Goal: Information Seeking & Learning: Learn about a topic

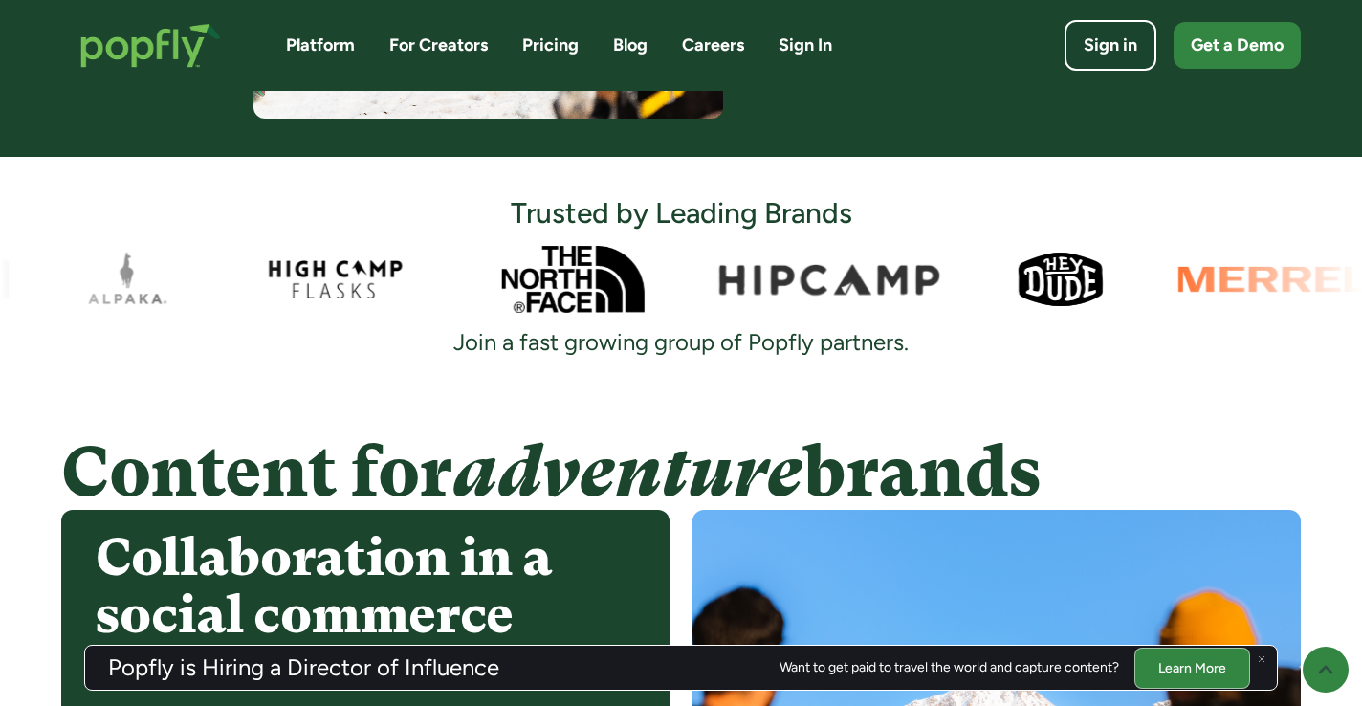
scroll to position [1156, 0]
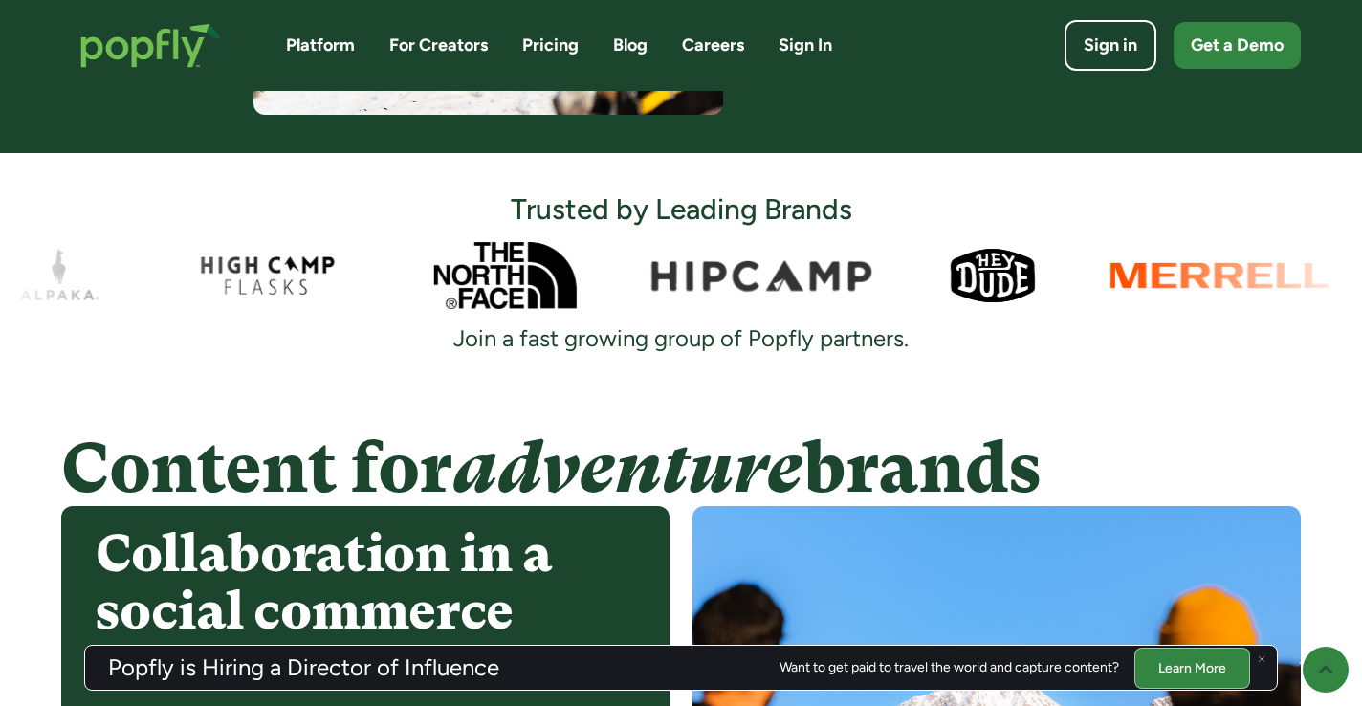
click at [705, 45] on link "Careers" at bounding box center [713, 45] width 62 height 24
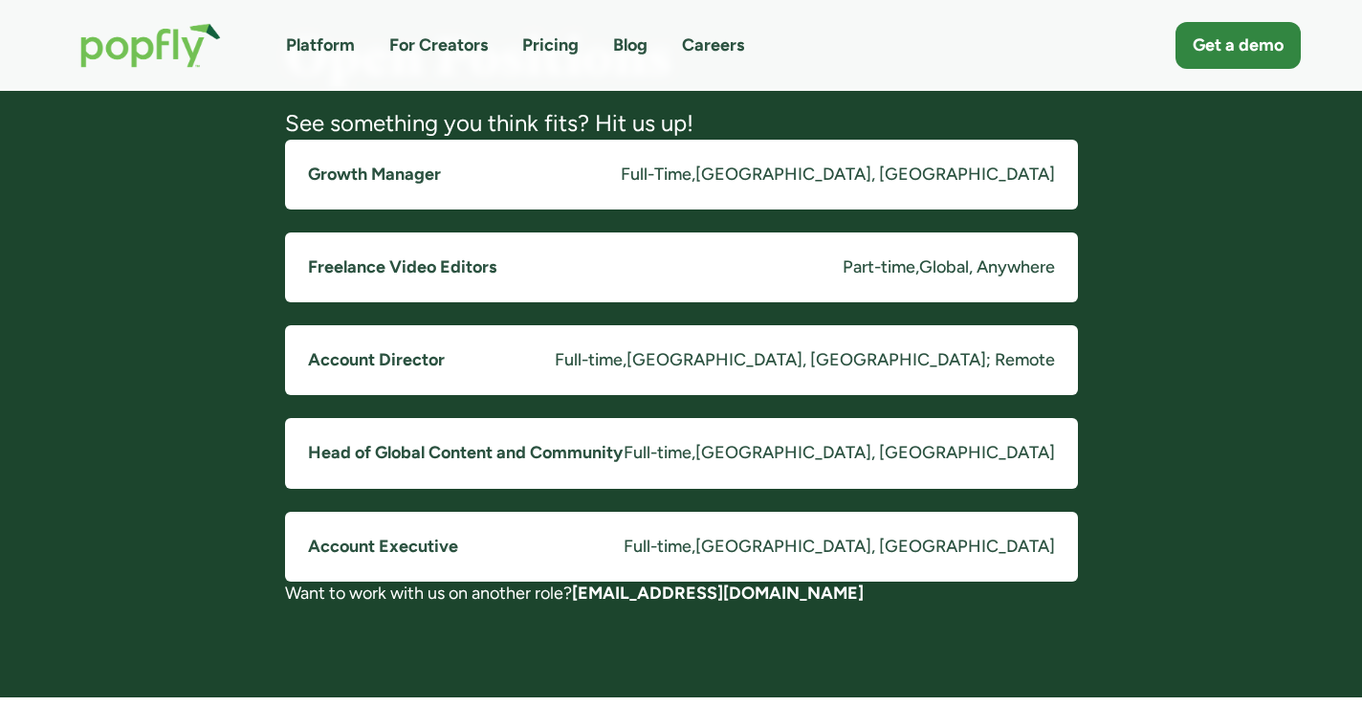
scroll to position [1547, 0]
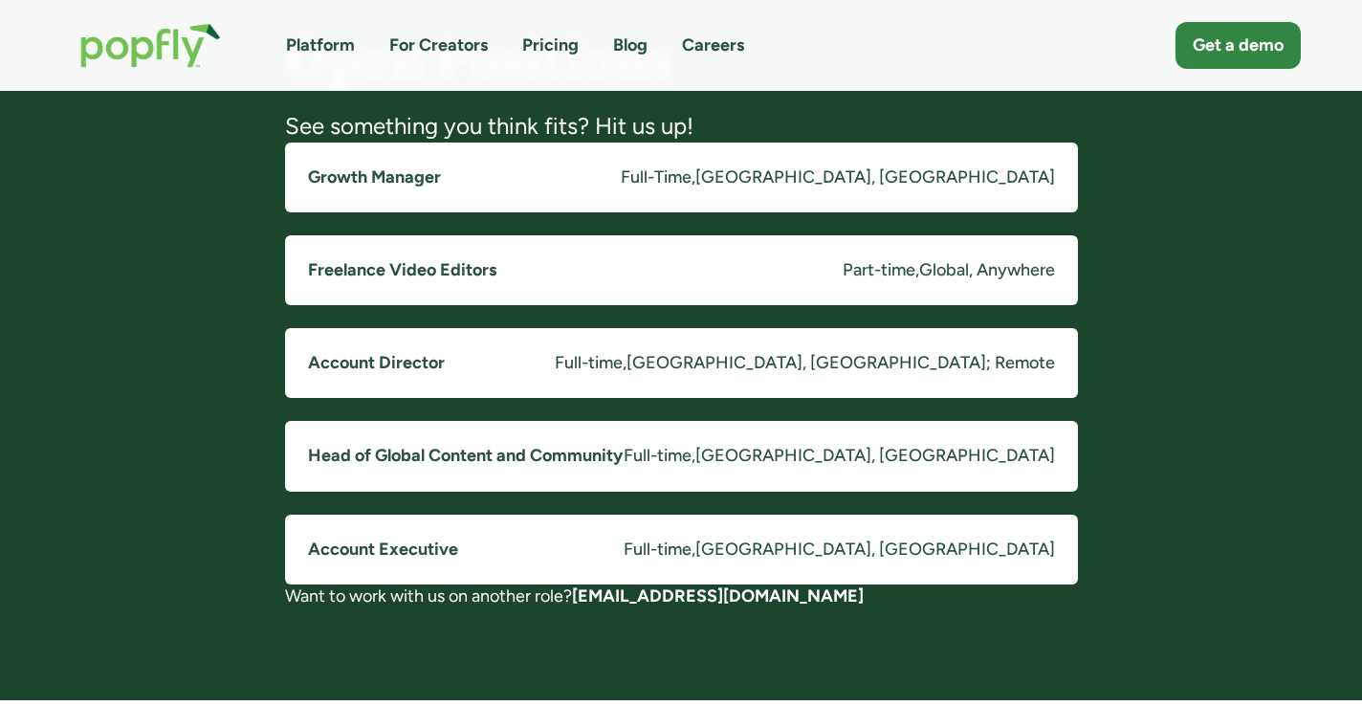
click at [929, 181] on div "Costa Mesa, CA" at bounding box center [875, 177] width 360 height 24
click at [842, 259] on div "Part-time" at bounding box center [878, 270] width 73 height 24
click at [746, 378] on link "Account Director Full-time , Costa Mesa, CA; Remote" at bounding box center [681, 363] width 793 height 70
click at [685, 463] on link "Head of Global Content and Community Full-time , Costa Mesa, CA" at bounding box center [681, 456] width 793 height 70
click at [617, 579] on link "Account Executive Full-time , Costa Mesa, CA" at bounding box center [681, 549] width 793 height 70
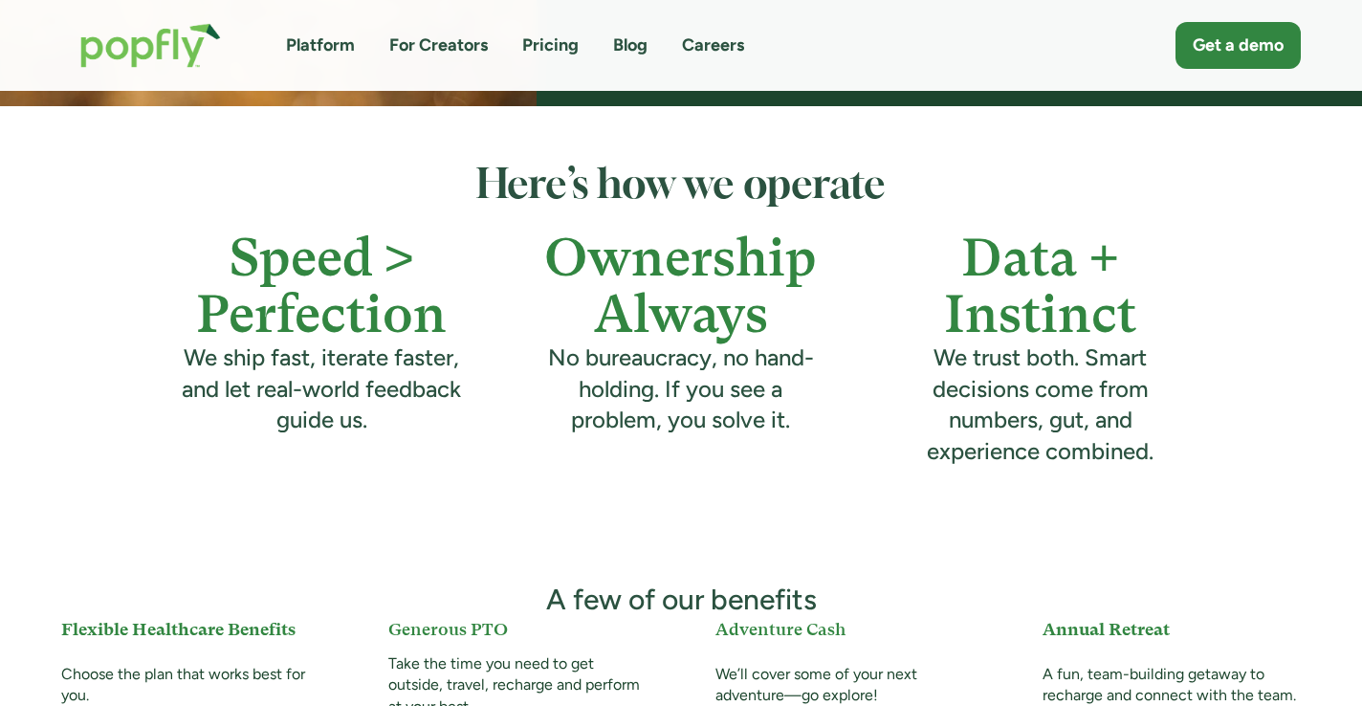
scroll to position [626, 0]
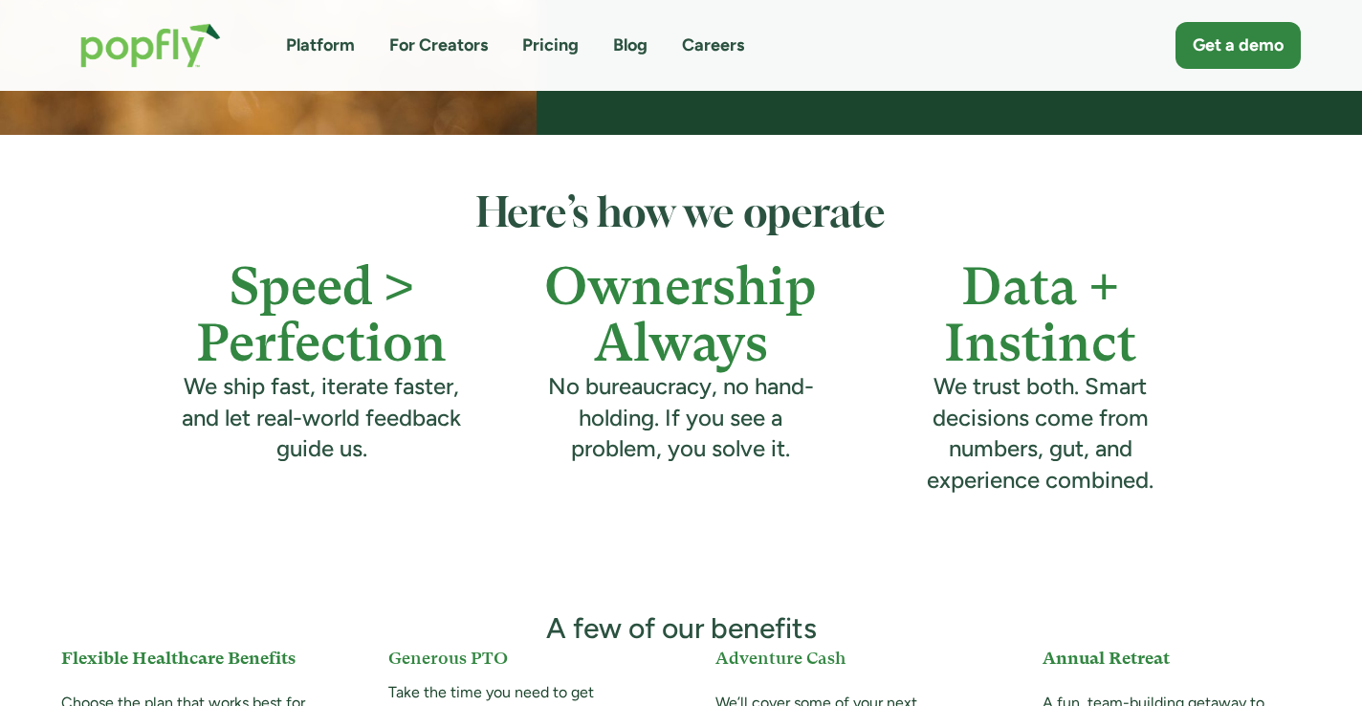
click at [449, 46] on link "For Creators" at bounding box center [438, 45] width 98 height 24
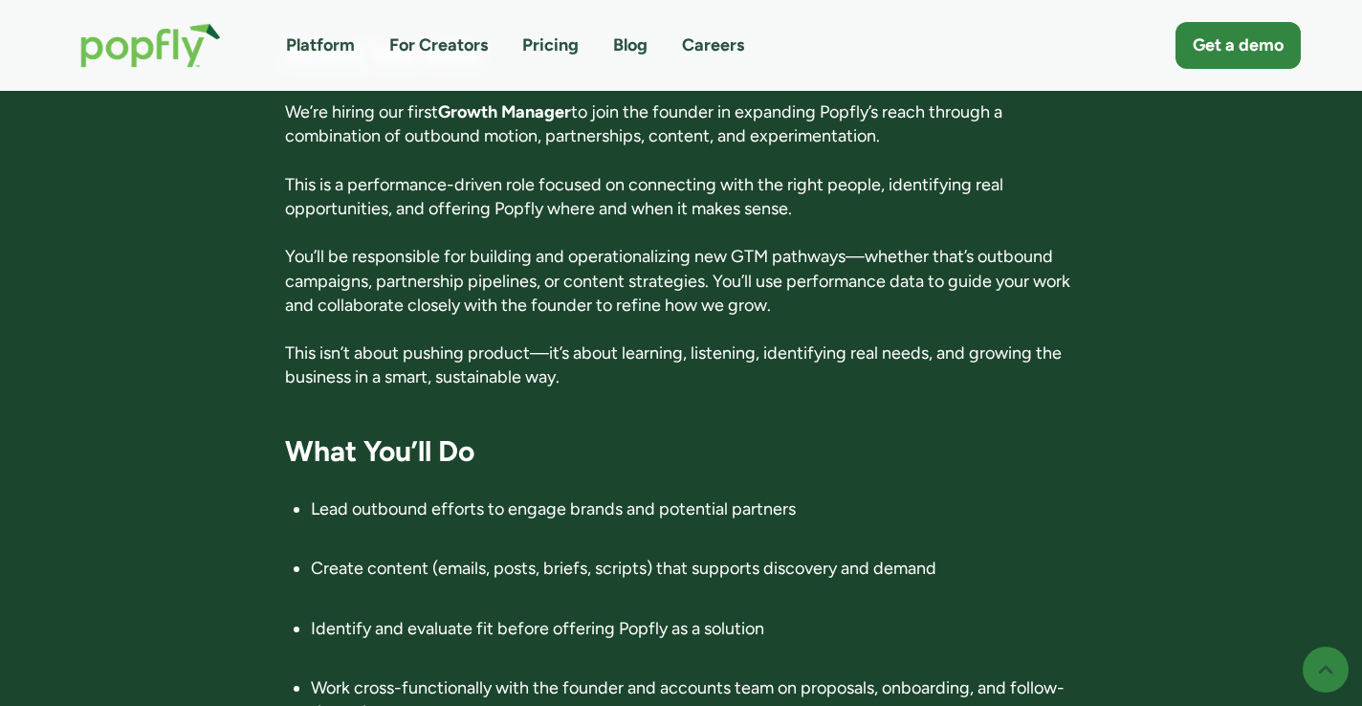
scroll to position [786, 0]
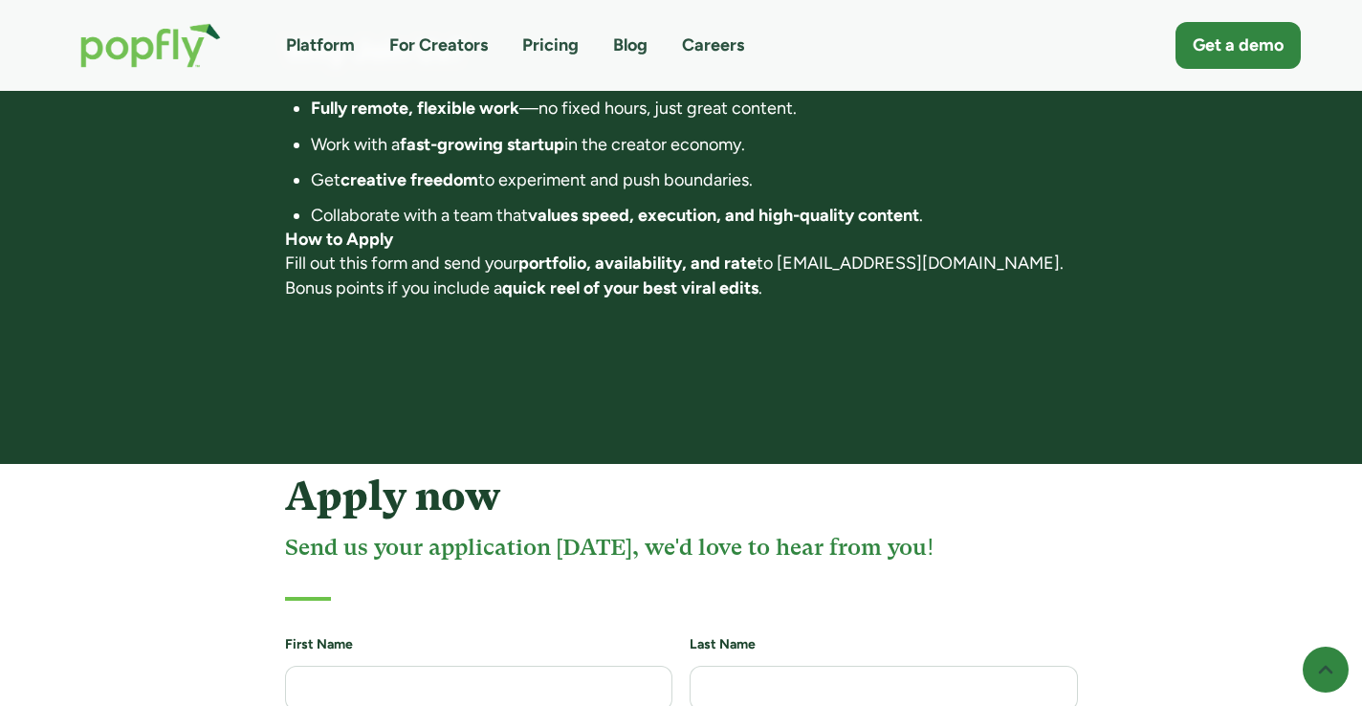
scroll to position [1635, 0]
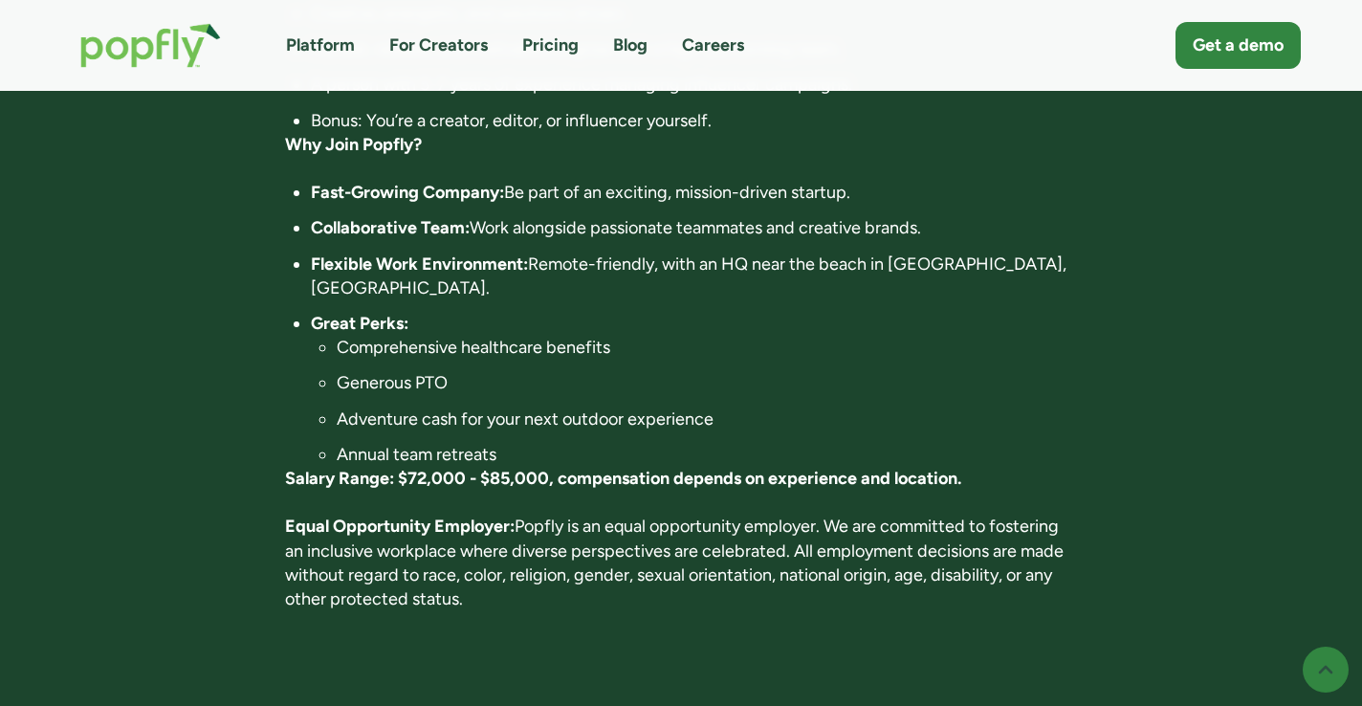
scroll to position [1330, 0]
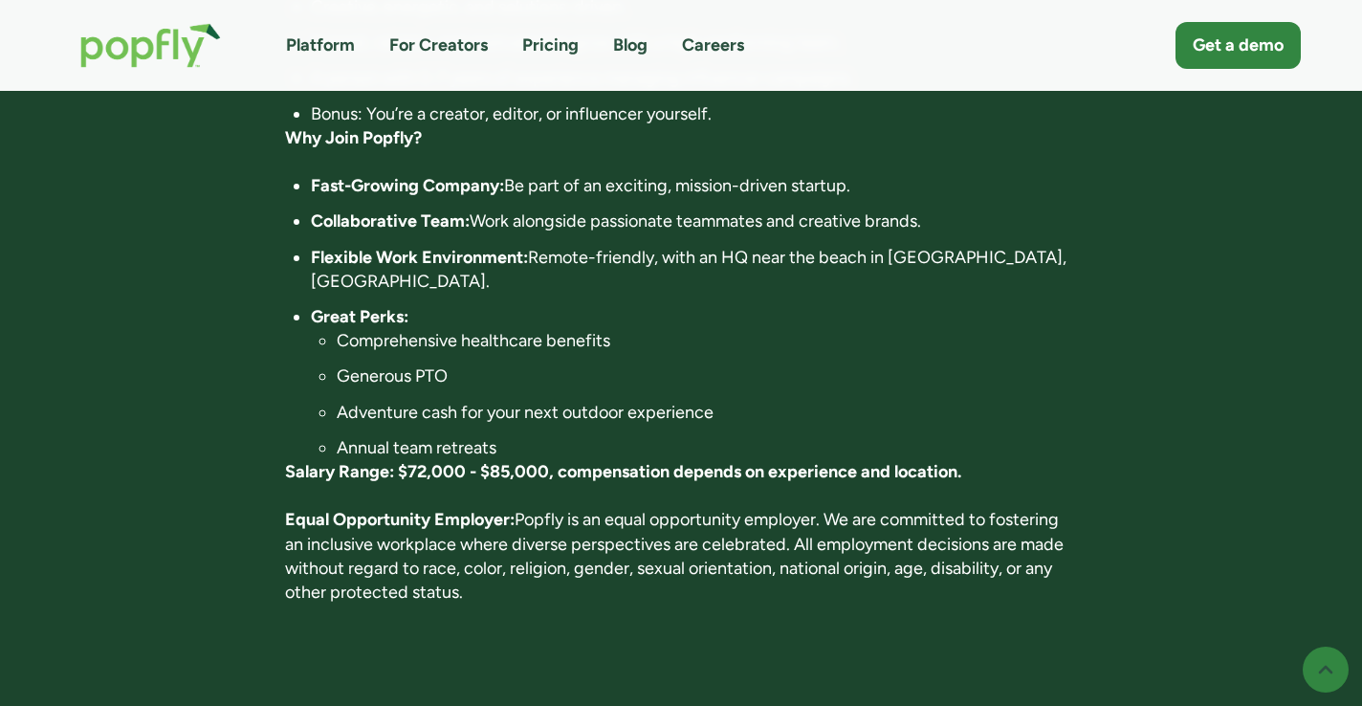
click at [680, 461] on strong "Salary Range: $72,000 - $85,000, compensation depends on experience and locatio…" at bounding box center [623, 471] width 676 height 21
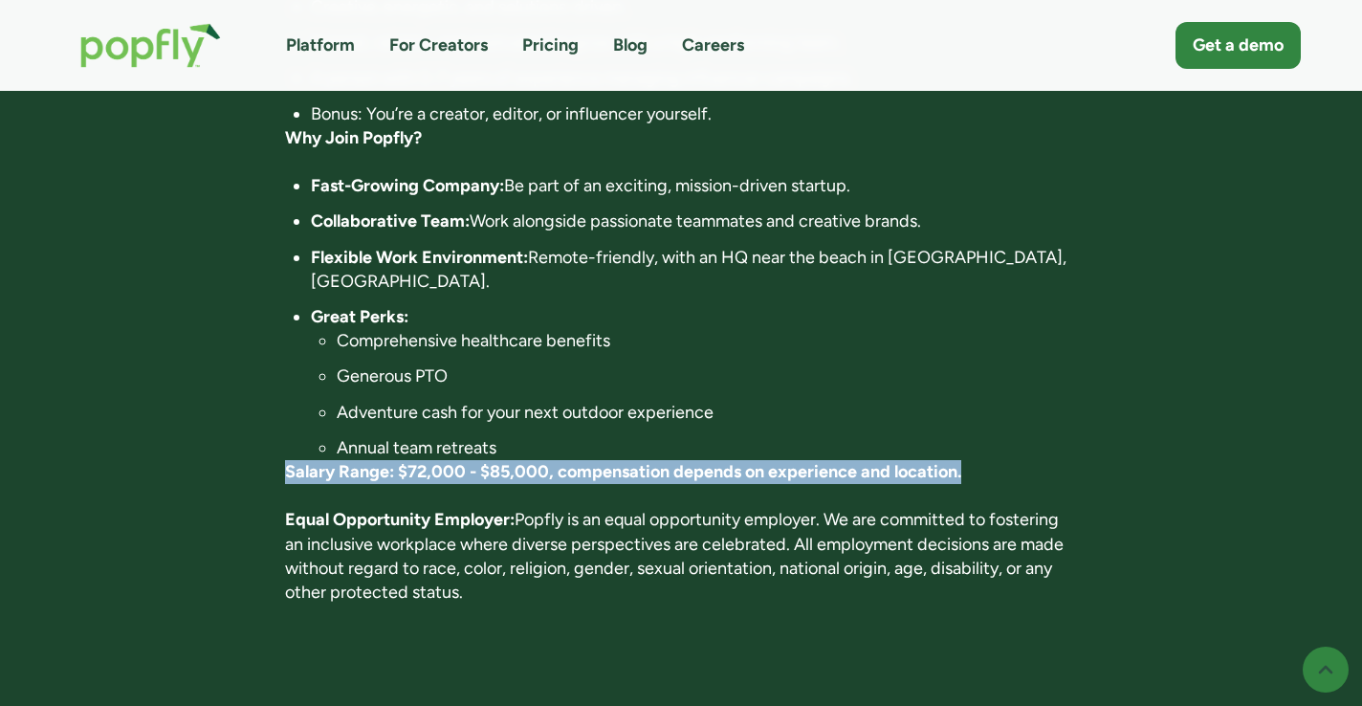
click at [680, 461] on strong "Salary Range: $72,000 - $85,000, compensation depends on experience and locatio…" at bounding box center [623, 471] width 676 height 21
click at [683, 461] on strong "Salary Range: $72,000 - $85,000, compensation depends on experience and locatio…" at bounding box center [623, 471] width 676 height 21
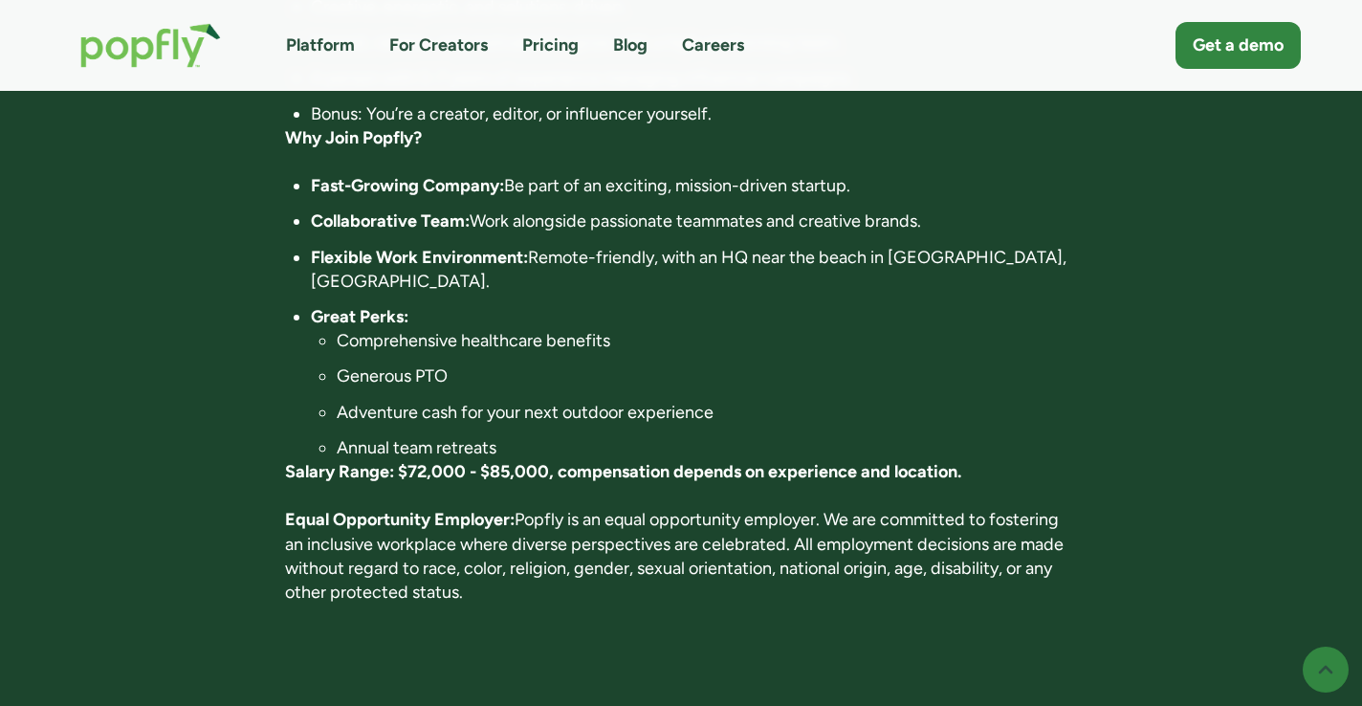
click at [673, 531] on p "Equal Opportunity Employer: Popfly is an equal opportunity employer. We are com…" at bounding box center [681, 556] width 793 height 97
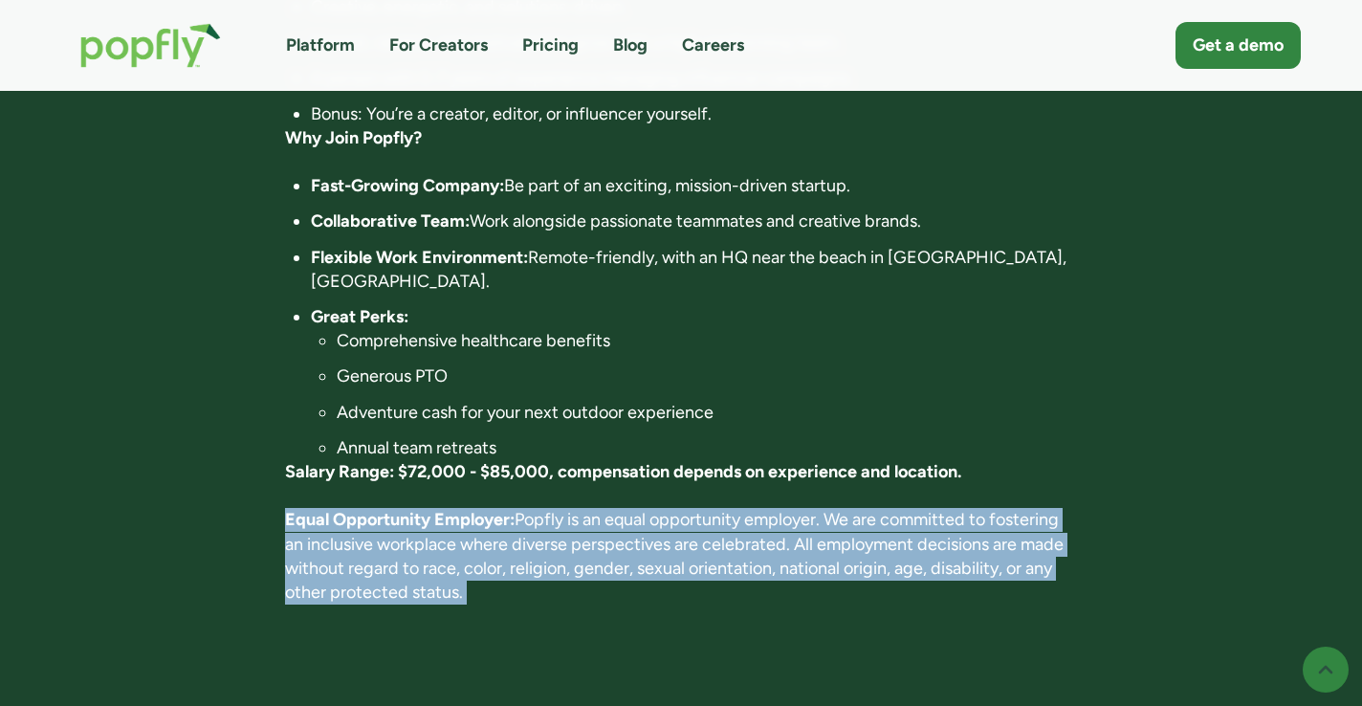
click at [673, 531] on p "Equal Opportunity Employer: Popfly is an equal opportunity employer. We are com…" at bounding box center [681, 556] width 793 height 97
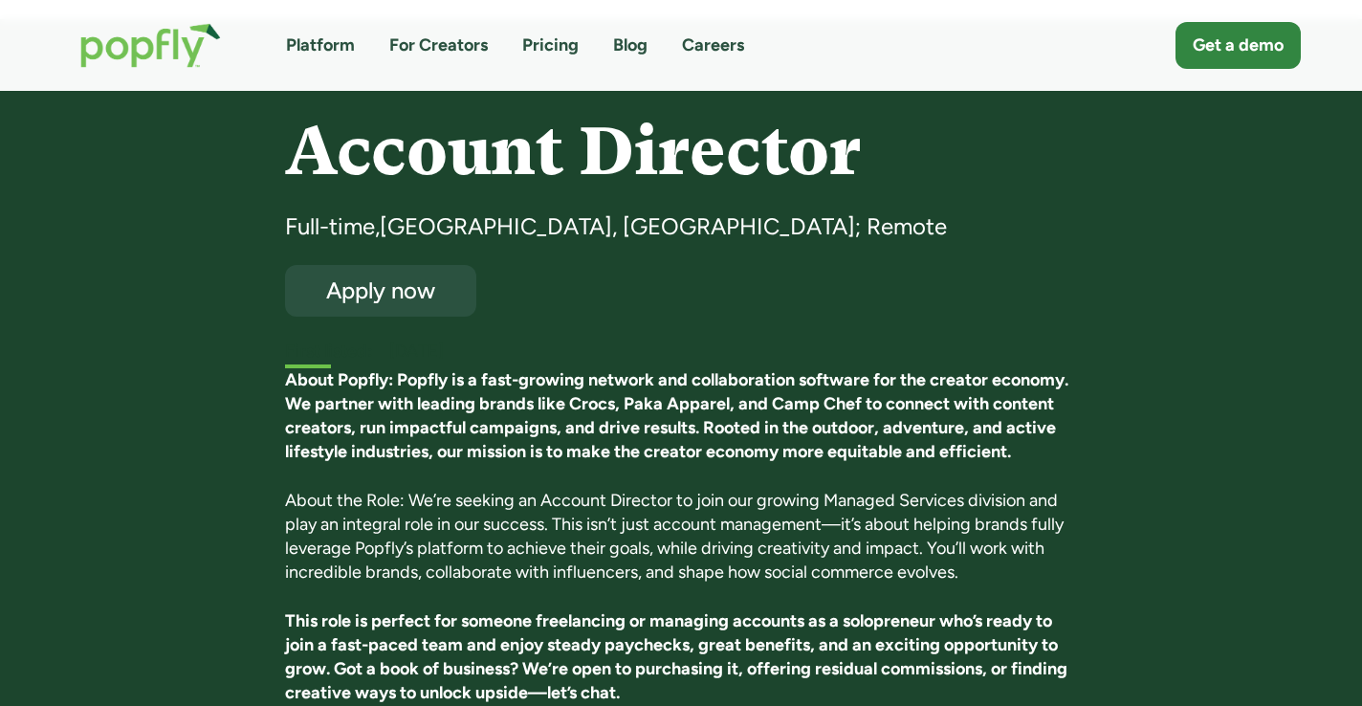
scroll to position [66, 0]
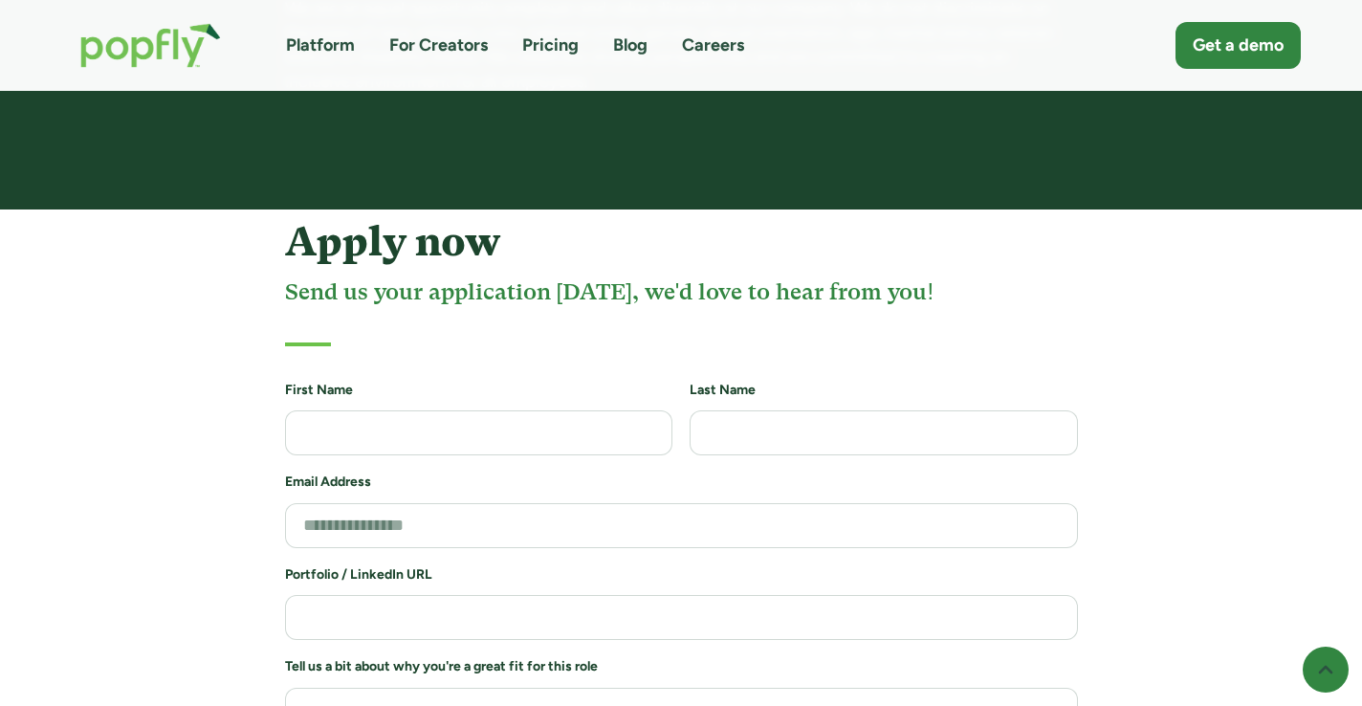
scroll to position [3771, 0]
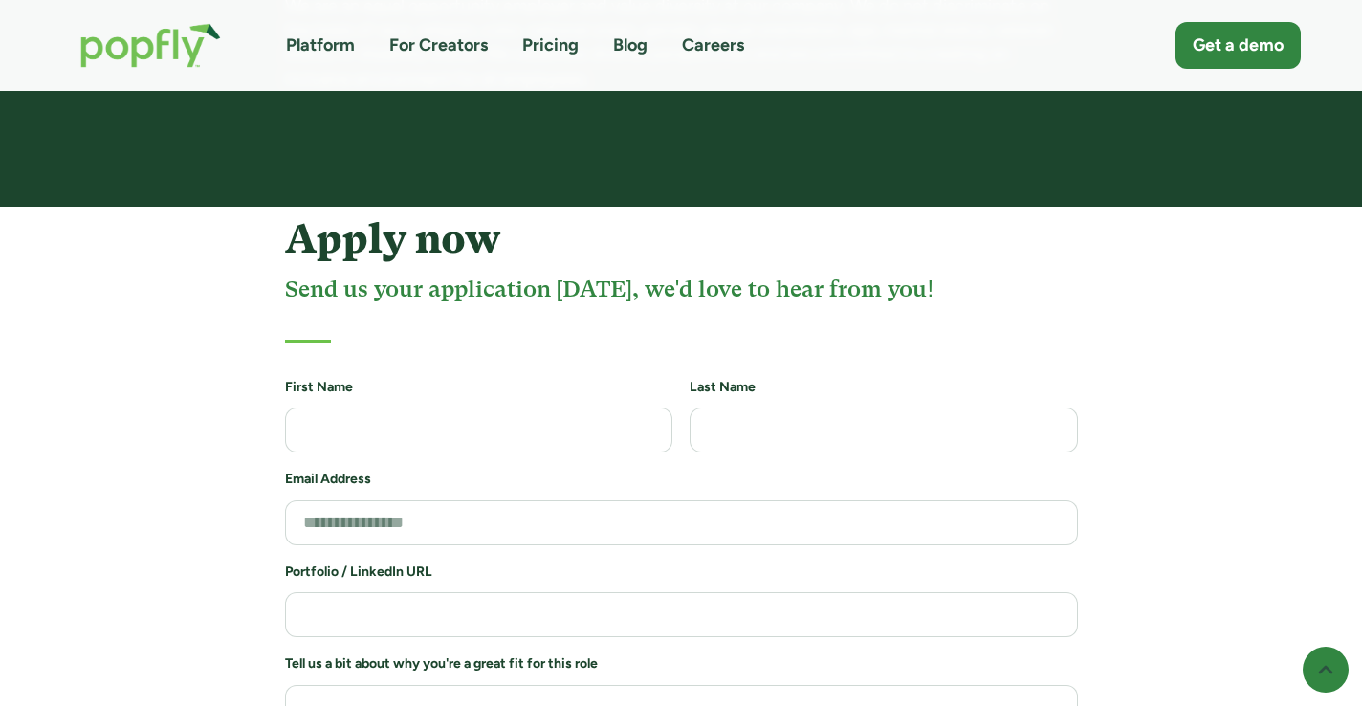
click at [160, 58] on img "home" at bounding box center [150, 45] width 179 height 83
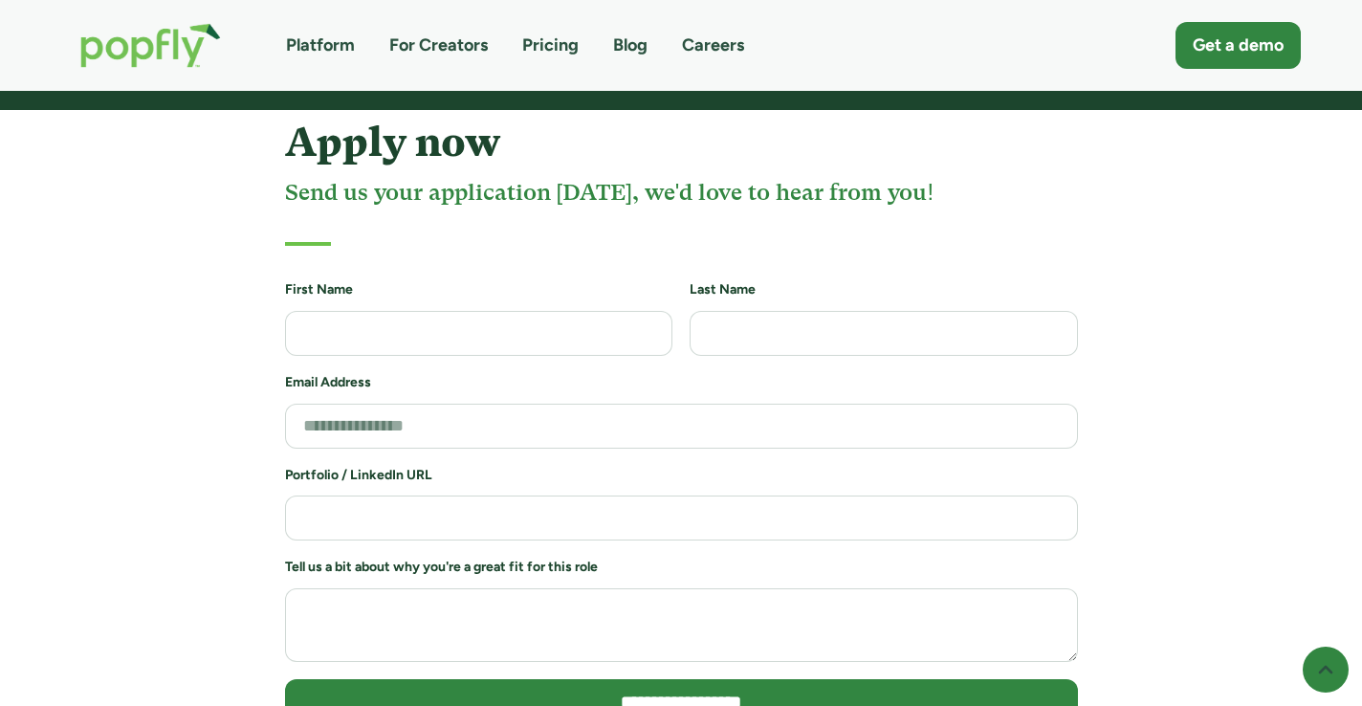
scroll to position [2744, 0]
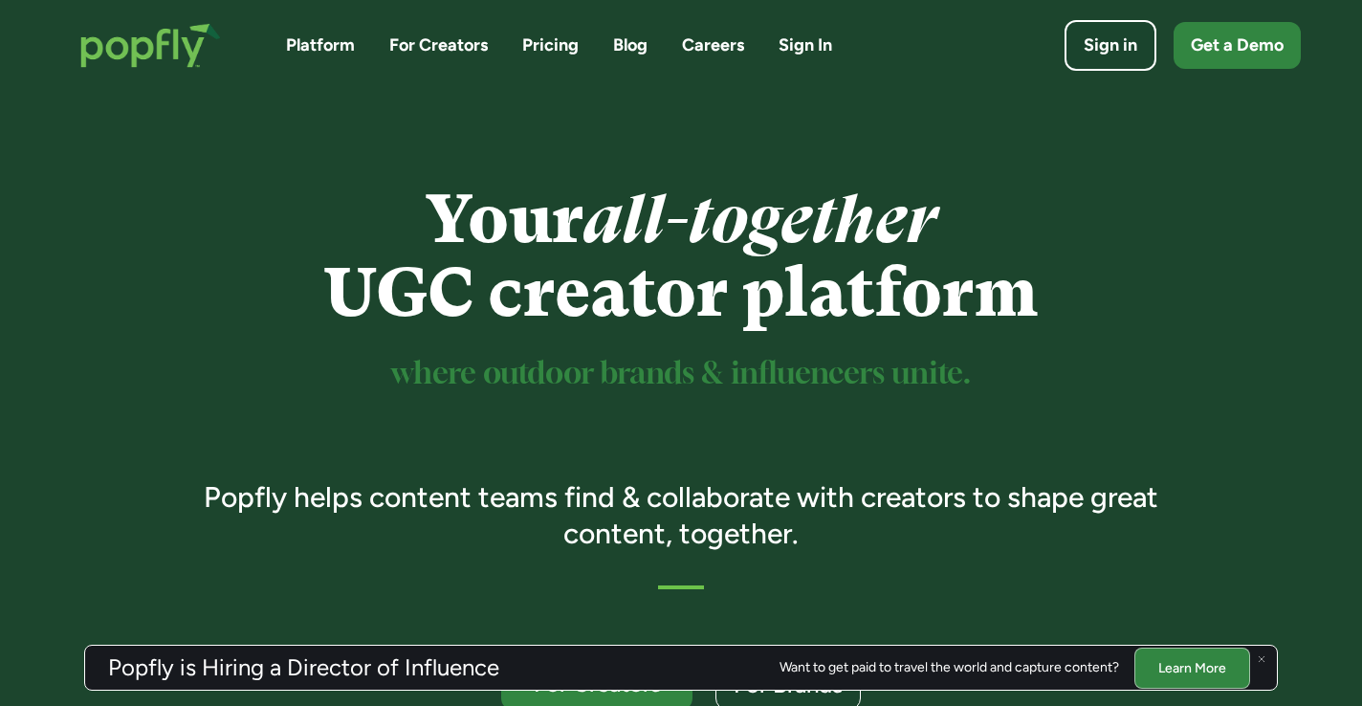
click at [457, 46] on link "For Creators" at bounding box center [438, 45] width 98 height 24
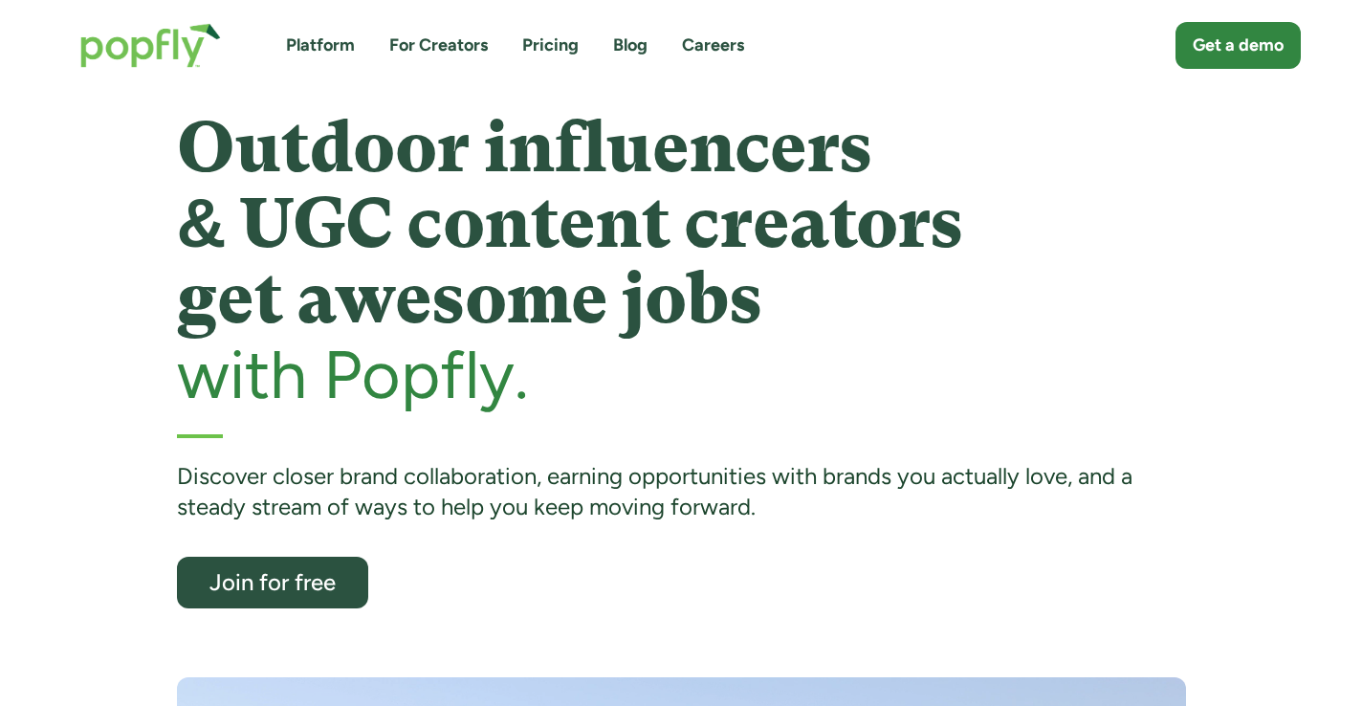
click at [420, 229] on h1 "Outdoor influencers & UGC content creators get awesome jobs" at bounding box center [681, 224] width 1009 height 228
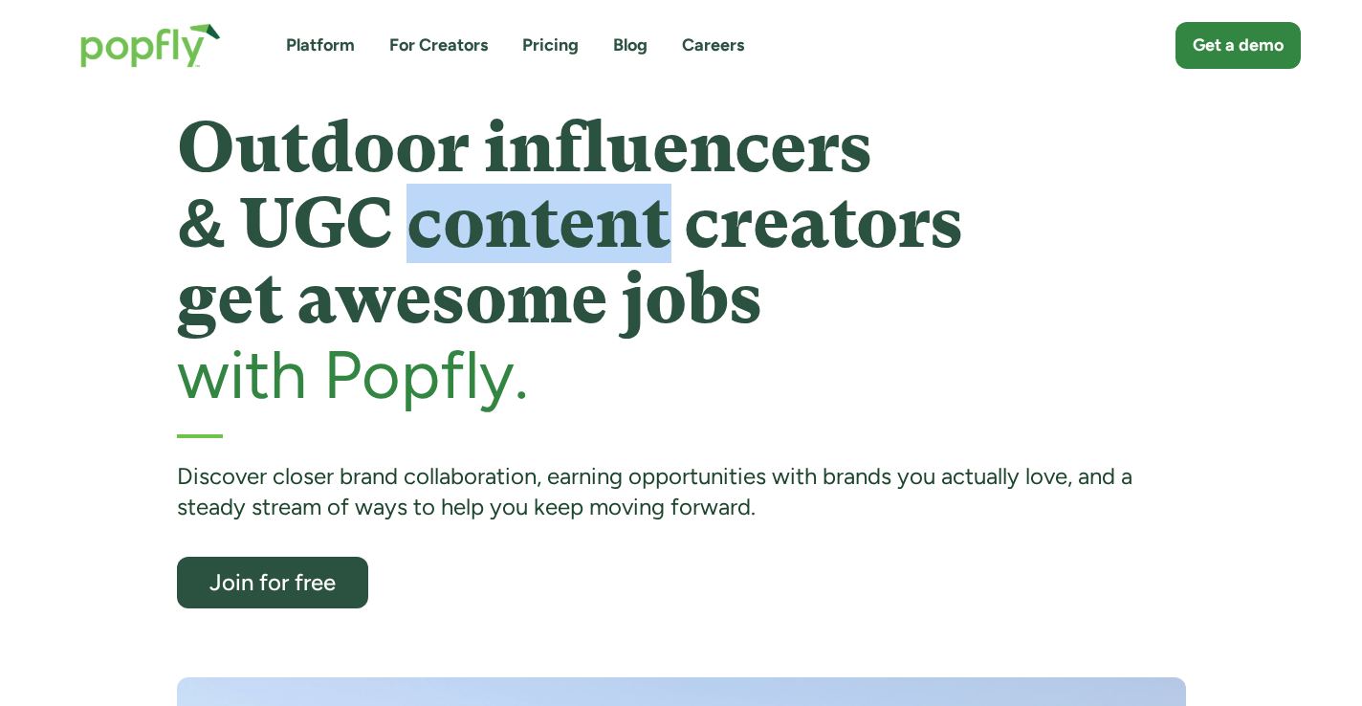
click at [420, 229] on h1 "Outdoor influencers & UGC content creators get awesome jobs" at bounding box center [681, 224] width 1009 height 228
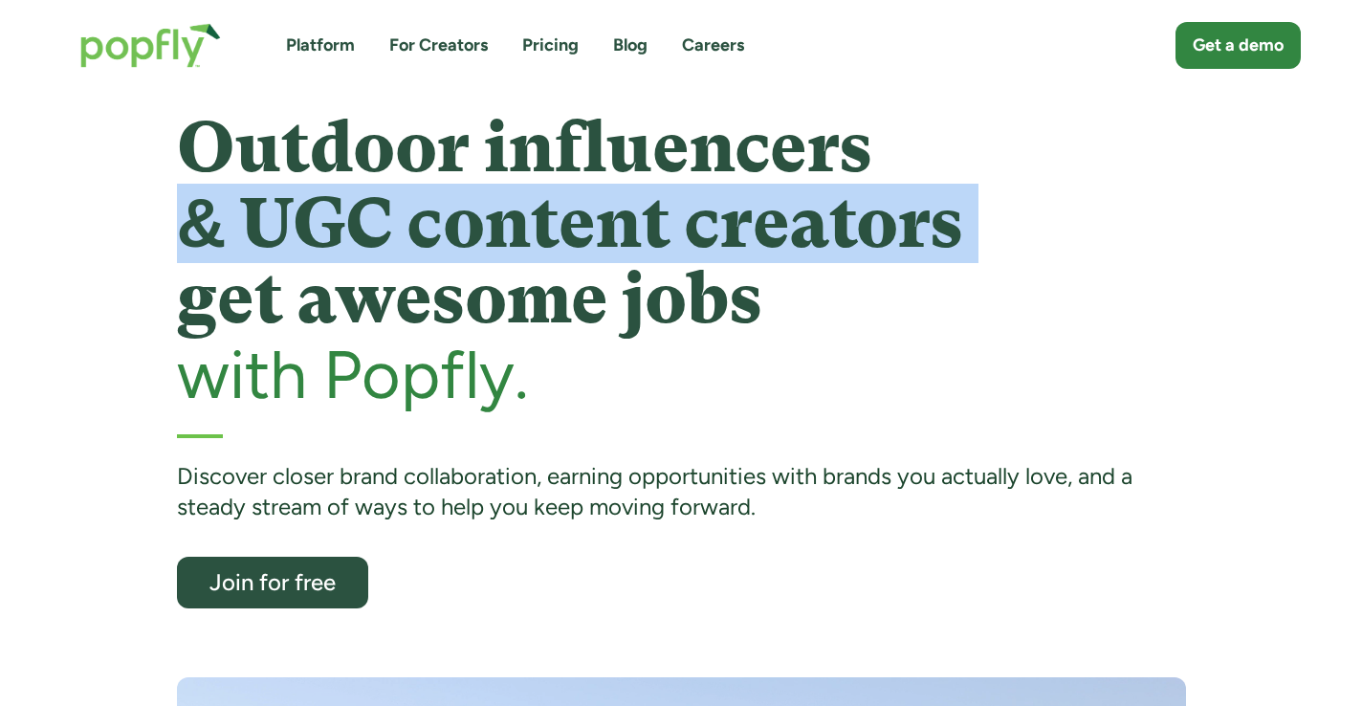
click at [420, 229] on h1 "Outdoor influencers & UGC content creators get awesome jobs" at bounding box center [681, 224] width 1009 height 228
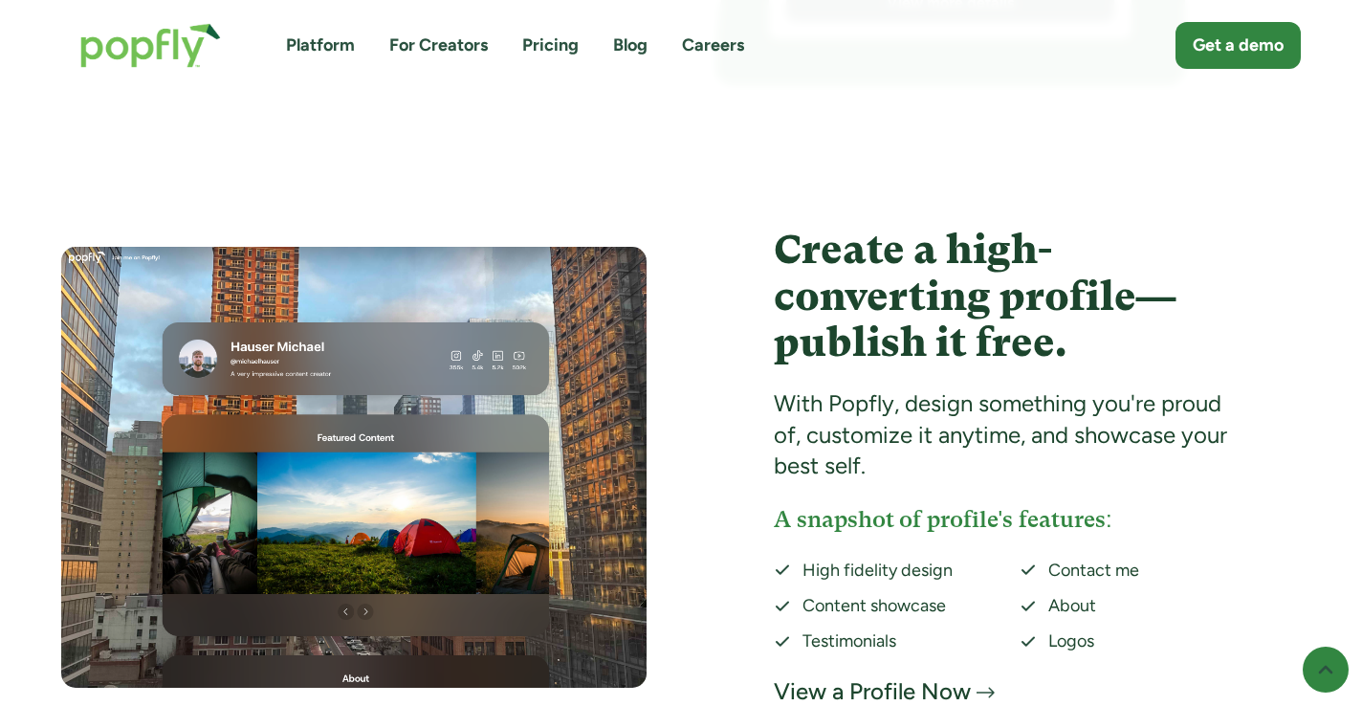
scroll to position [3538, 0]
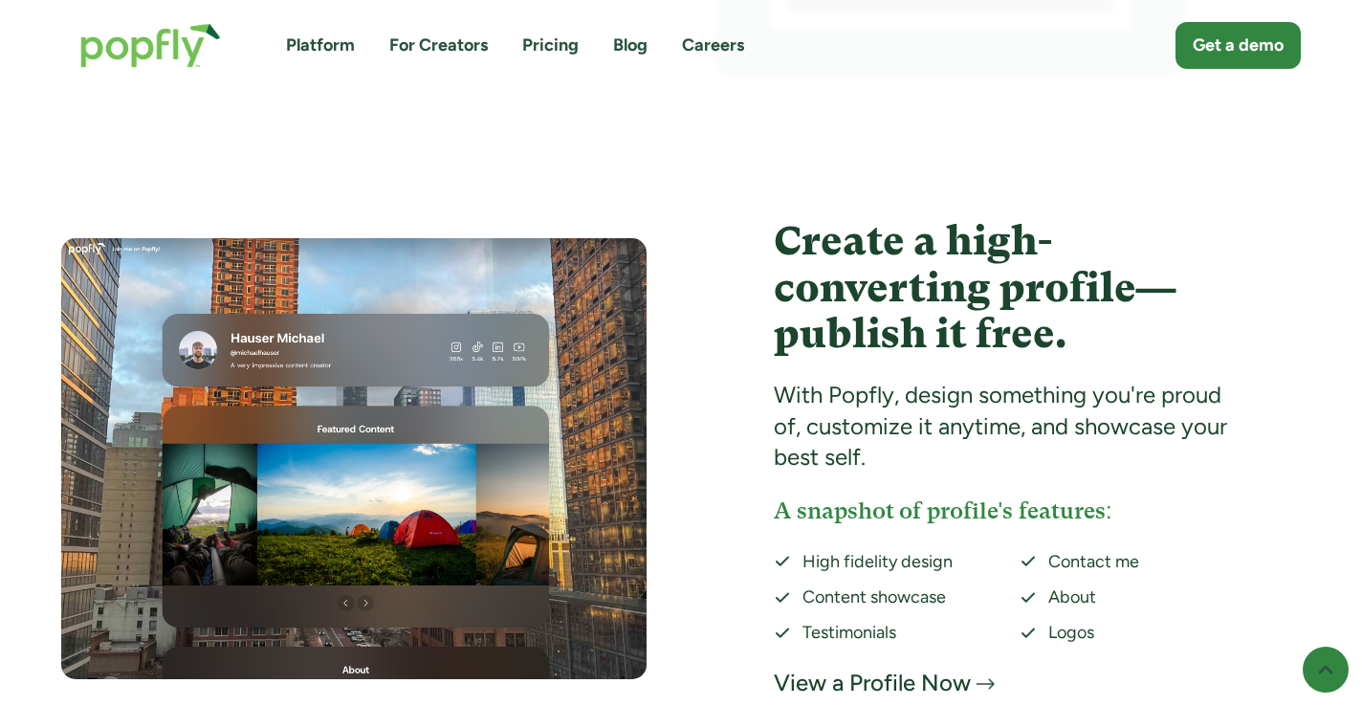
click at [109, 46] on img "home" at bounding box center [150, 45] width 179 height 83
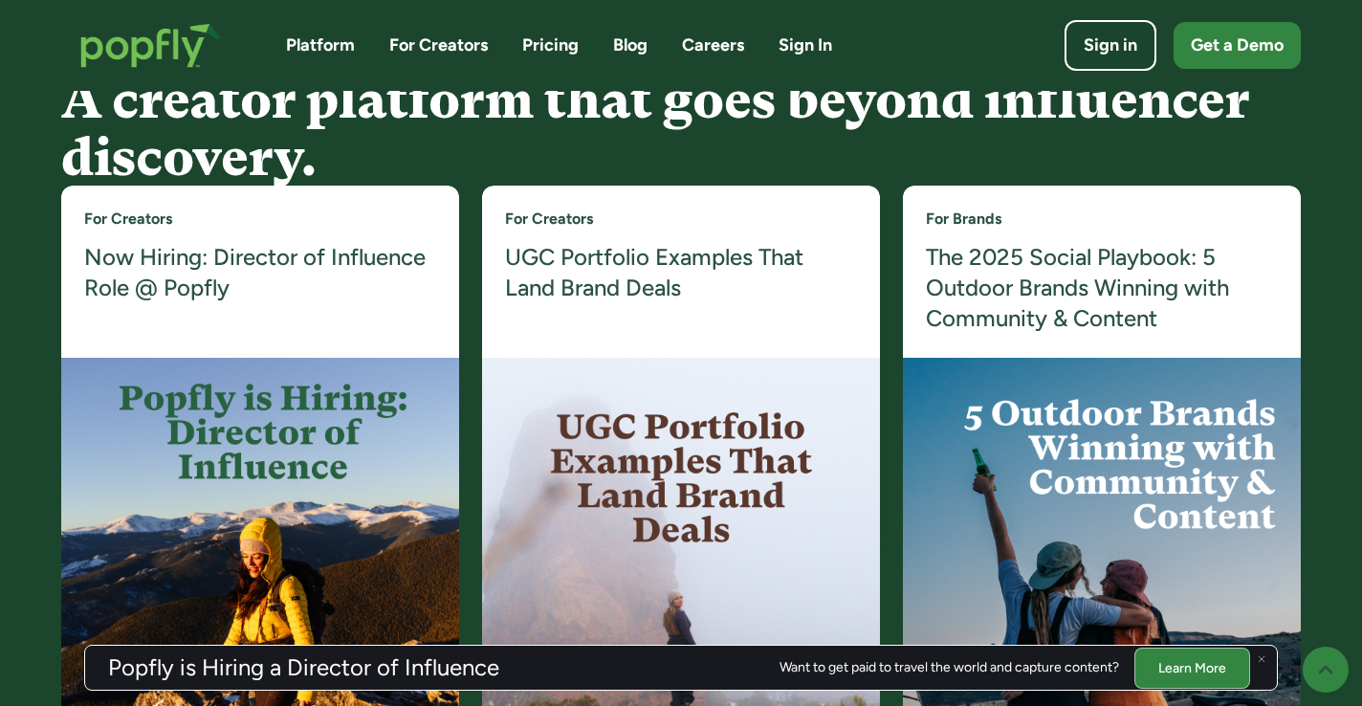
scroll to position [3655, 0]
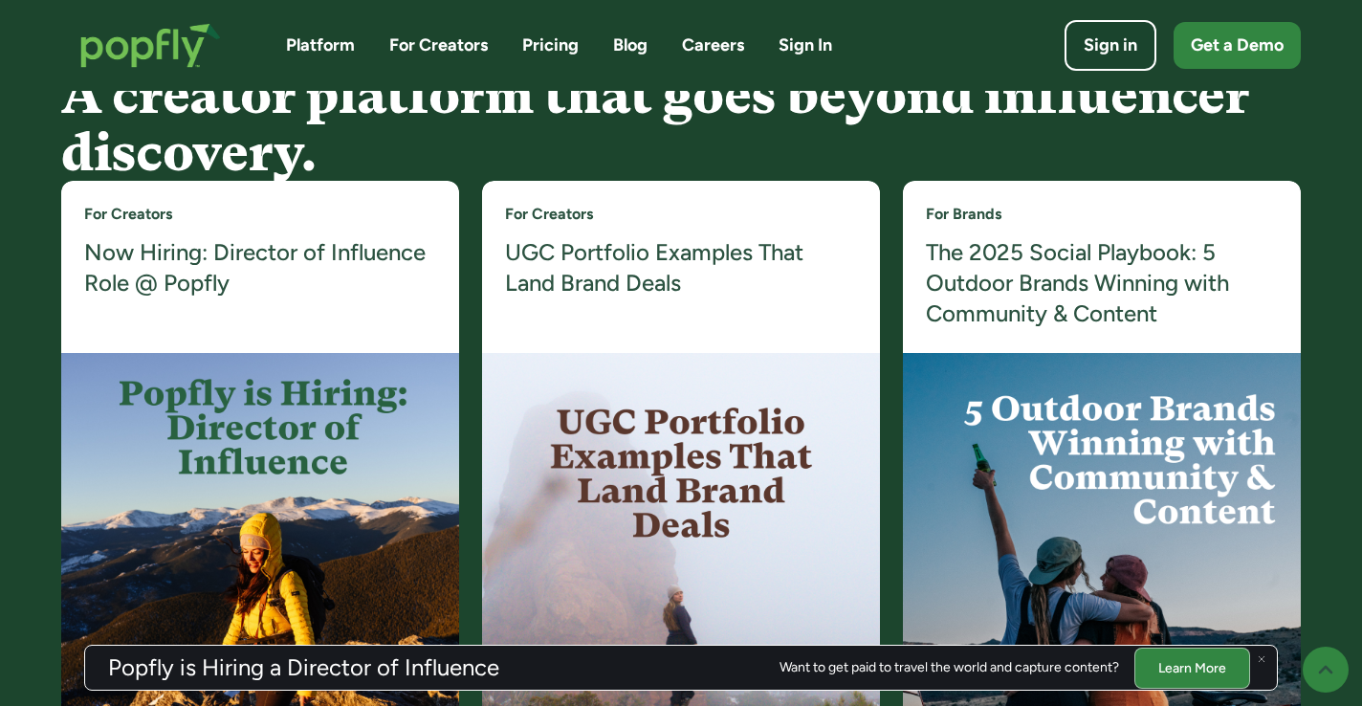
click at [289, 265] on h4 "Now Hiring: Director of Influence Role @ Popfly" at bounding box center [260, 268] width 352 height 62
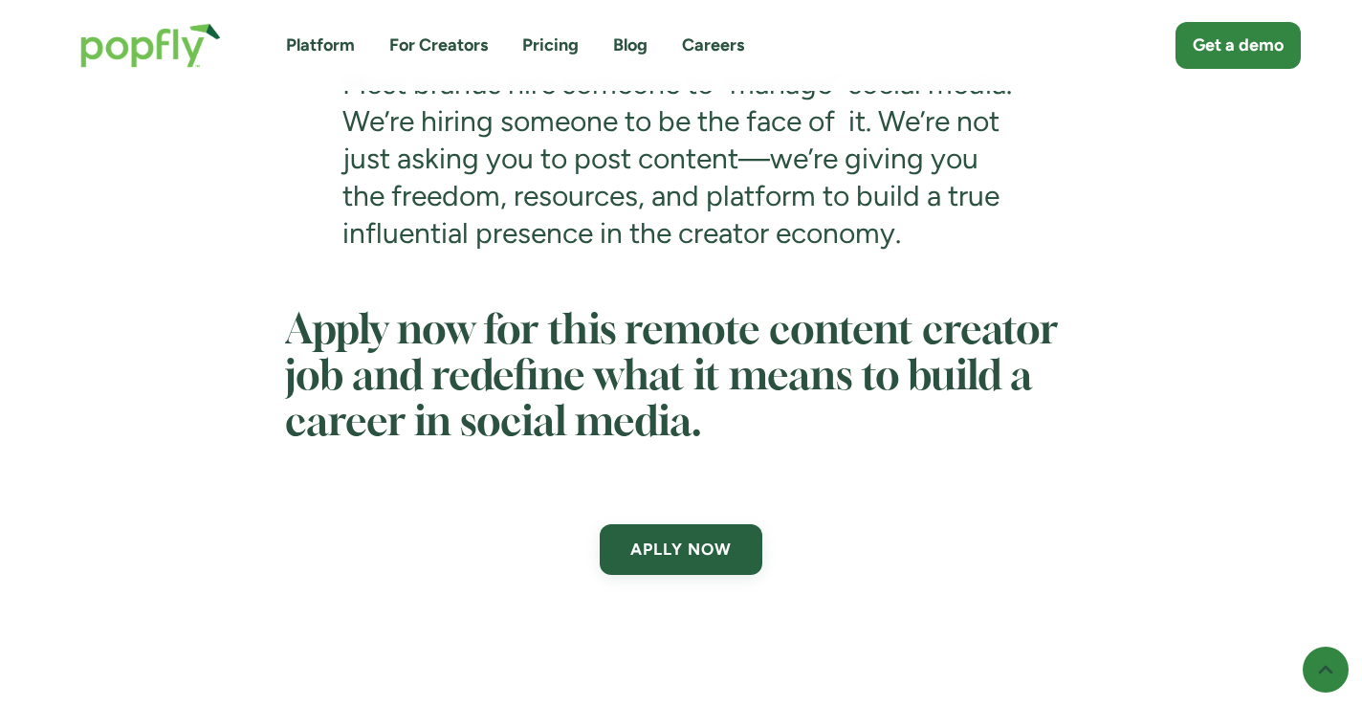
scroll to position [6475, 0]
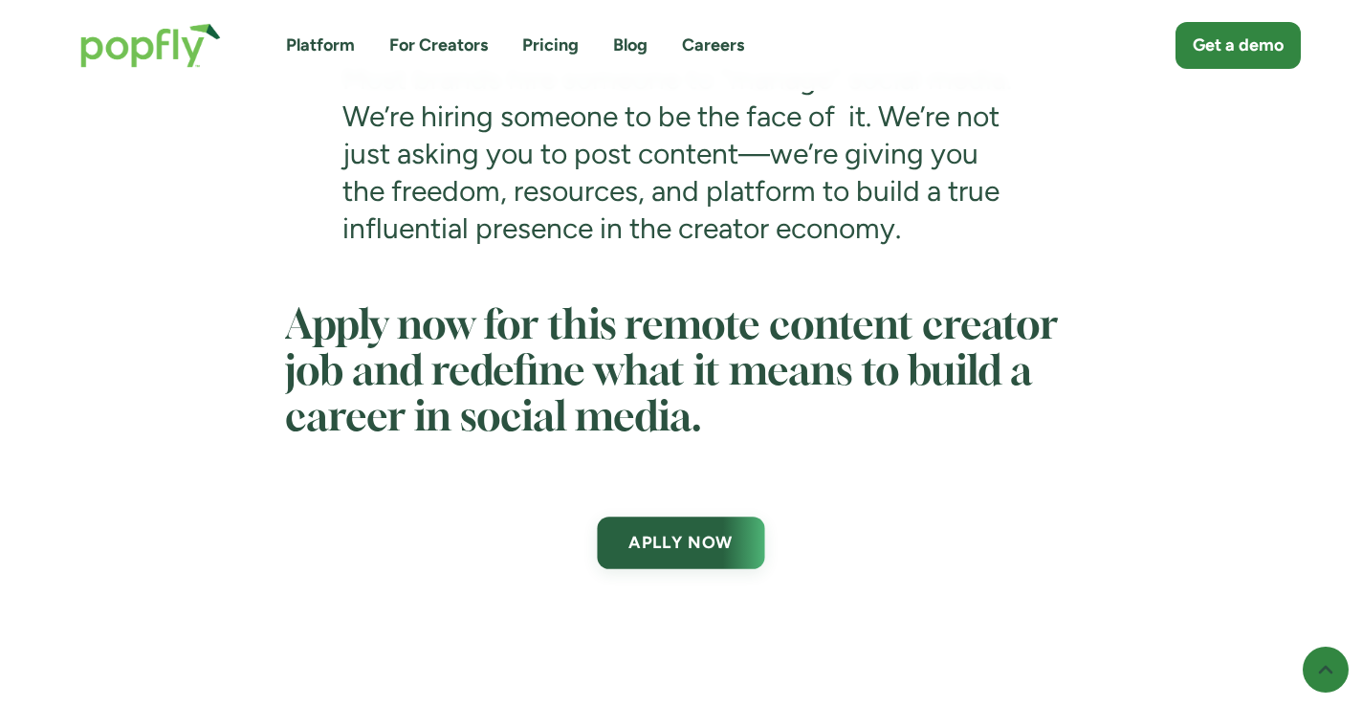
click at [679, 569] on link "APLLY NOW" at bounding box center [680, 542] width 167 height 53
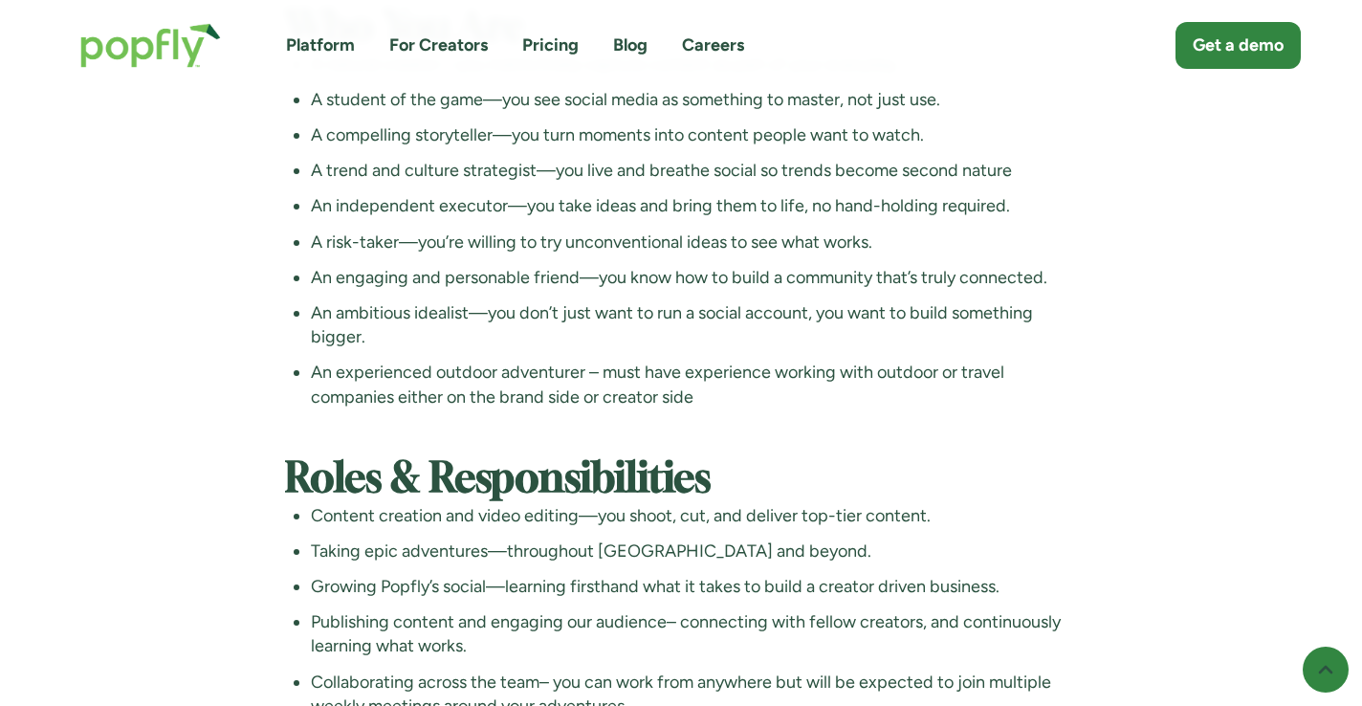
scroll to position [4637, 0]
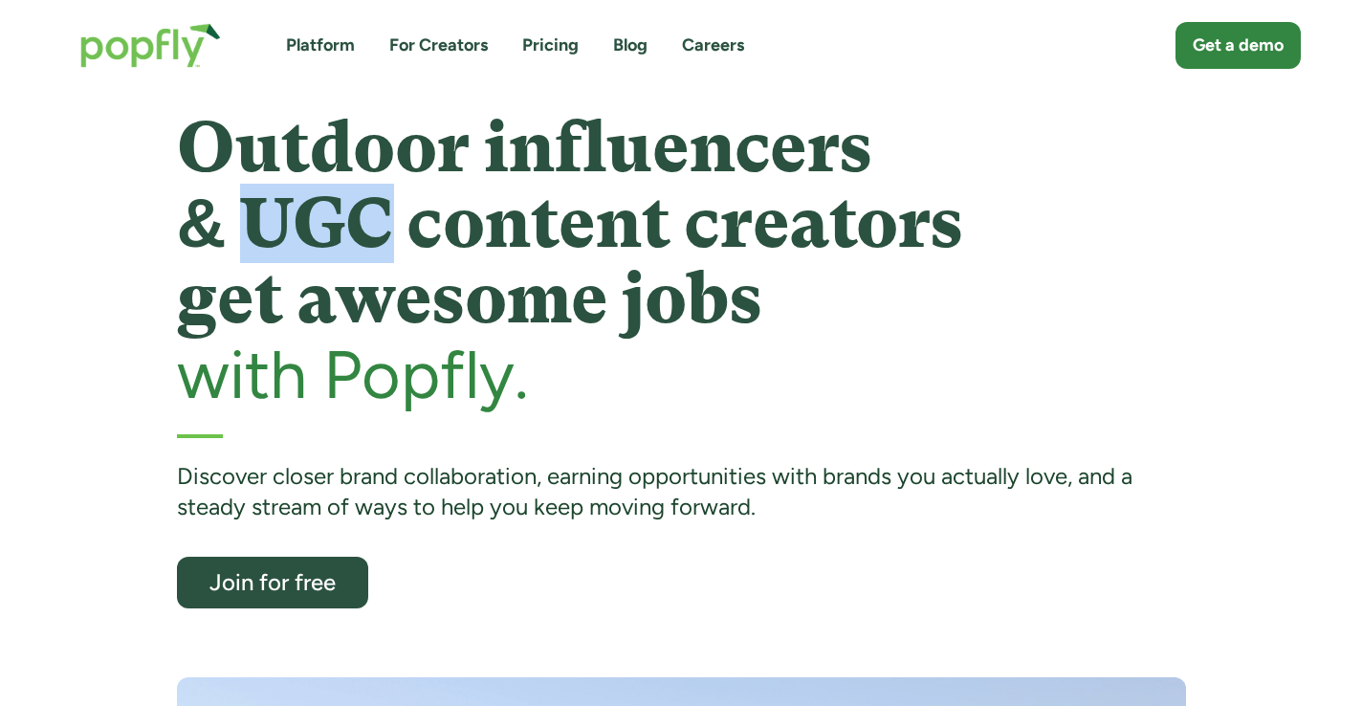
drag, startPoint x: 267, startPoint y: 227, endPoint x: 387, endPoint y: 229, distance: 120.5
click at [387, 229] on h1 "Outdoor influencers & UGC content creators get awesome jobs" at bounding box center [681, 224] width 1009 height 228
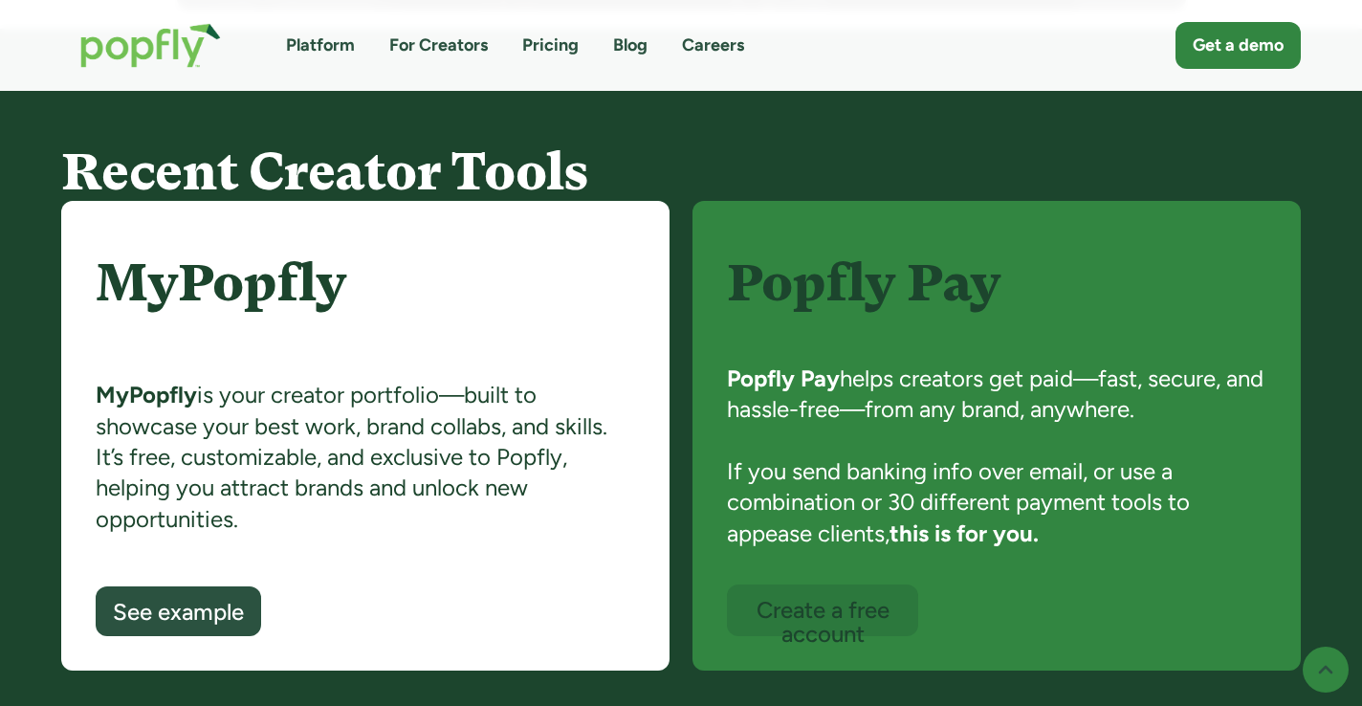
scroll to position [1247, 0]
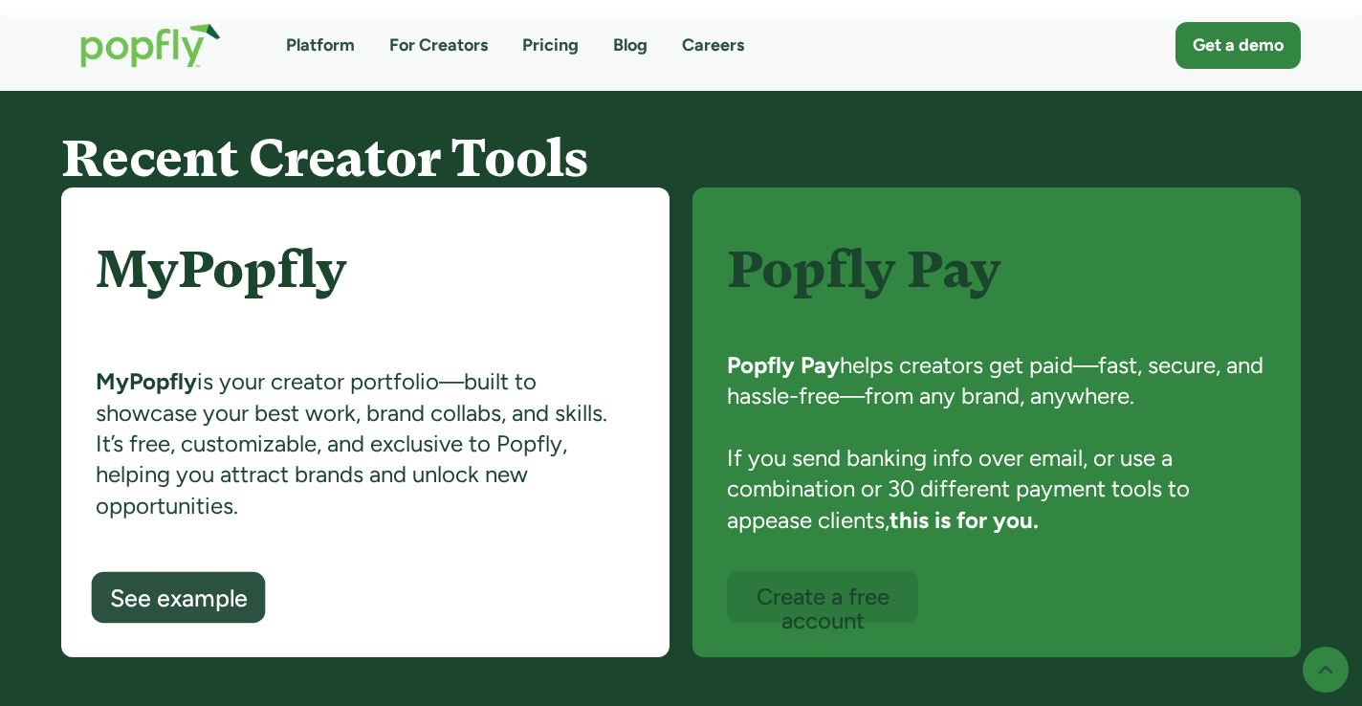
click at [208, 591] on div "See example" at bounding box center [179, 598] width 138 height 25
click at [201, 611] on div "See example" at bounding box center [179, 598] width 138 height 25
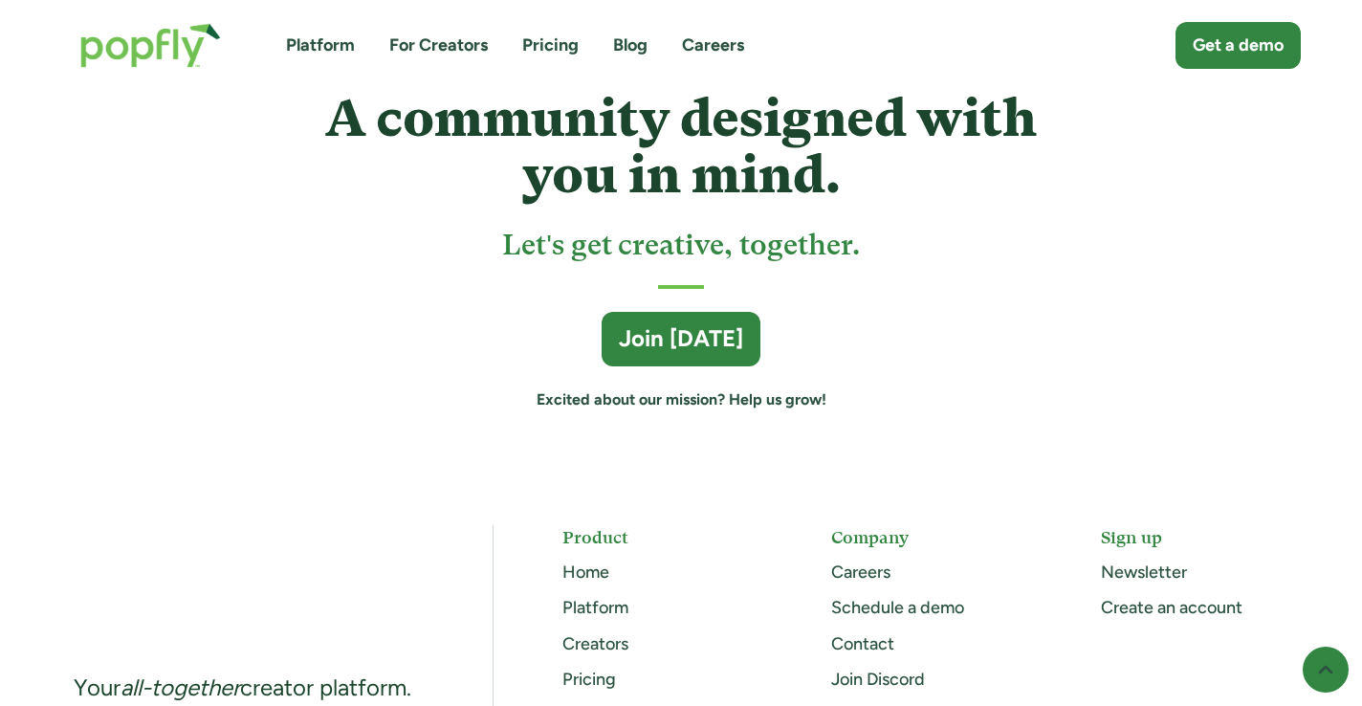
scroll to position [5146, 0]
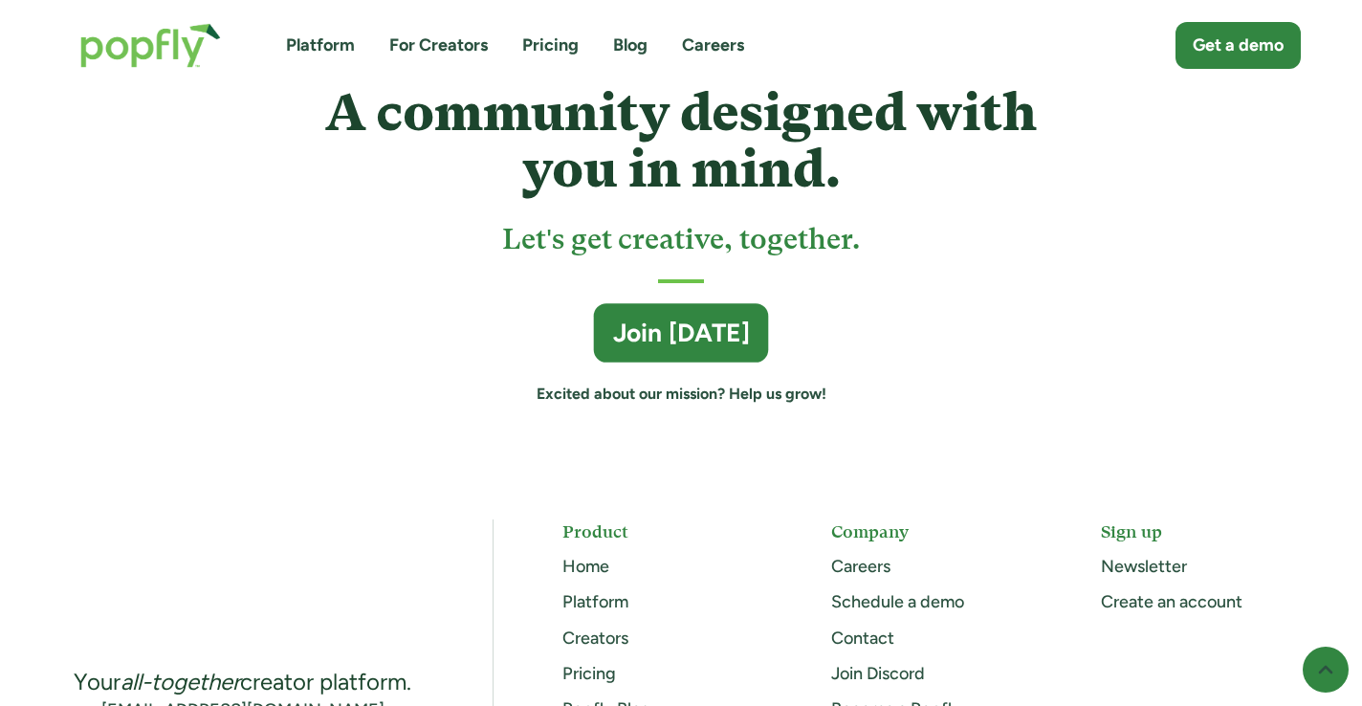
click at [658, 341] on div "Join [DATE]" at bounding box center [681, 334] width 137 height 34
